Goal: Task Accomplishment & Management: Use online tool/utility

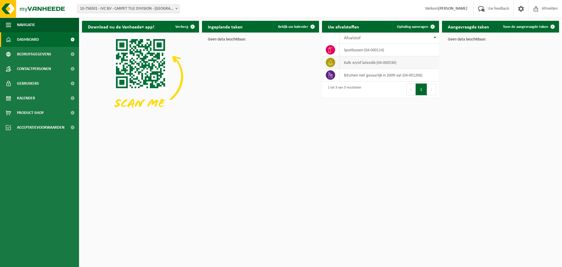
click at [360, 62] on td "kalk- en/of latexslib (04-000530)" at bounding box center [388, 62] width 99 height 13
click at [332, 62] on icon at bounding box center [330, 62] width 6 height 6
click at [368, 63] on td "kalk- en/of latexslib (04-000530)" at bounding box center [388, 62] width 99 height 13
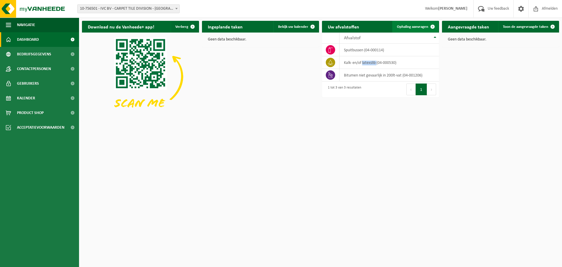
click at [413, 27] on span "Ophaling aanvragen" at bounding box center [412, 27] width 31 height 4
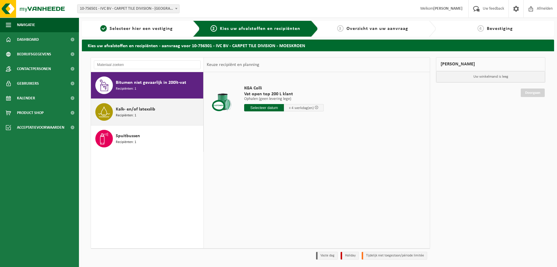
click at [128, 106] on span "Kalk- en/of latexslib" at bounding box center [136, 109] width 40 height 7
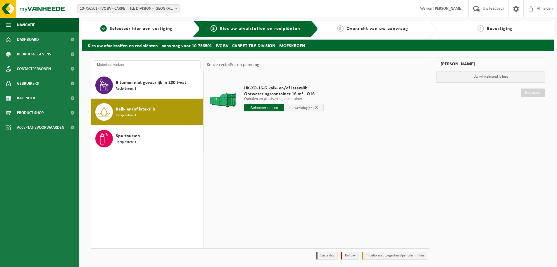
click at [268, 107] on input "text" at bounding box center [264, 107] width 40 height 7
click at [280, 167] on div "21" at bounding box center [281, 168] width 10 height 9
type input "Van 2025-08-21"
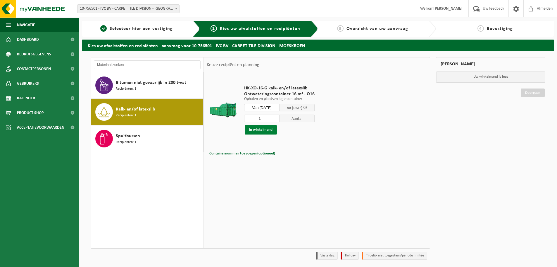
click at [256, 130] on button "In winkelmand" at bounding box center [261, 129] width 32 height 9
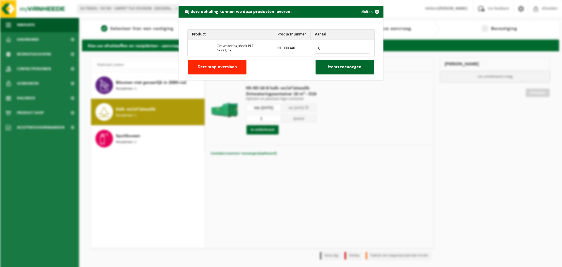
click at [361, 49] on input "0" at bounding box center [342, 48] width 55 height 11
click at [344, 67] on span "Items toevoegen" at bounding box center [344, 67] width 33 height 5
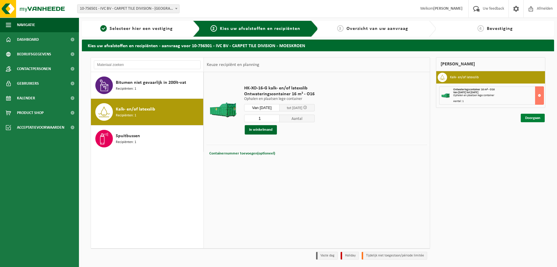
click at [532, 118] on link "Doorgaan" at bounding box center [533, 118] width 24 height 8
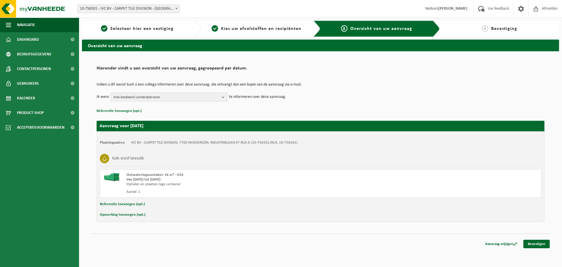
click at [223, 96] on b "button" at bounding box center [224, 97] width 5 height 8
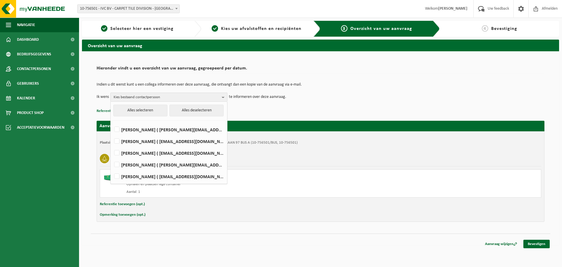
click at [343, 105] on div "Indien u dit wenst kunt u een collega informeren over deze aanvraag, die ontvan…" at bounding box center [321, 92] width 448 height 30
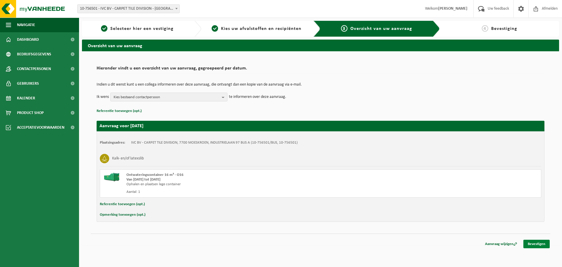
click at [536, 241] on link "Bevestigen" at bounding box center [536, 243] width 26 height 8
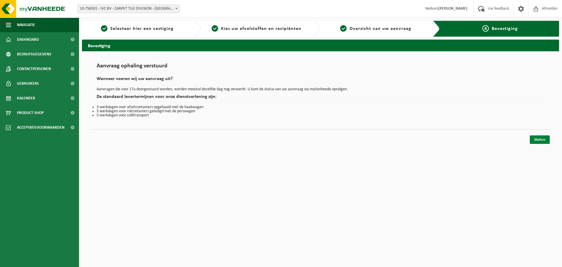
click at [537, 140] on link "Sluiten" at bounding box center [540, 139] width 20 height 8
